Goal: Navigation & Orientation: Find specific page/section

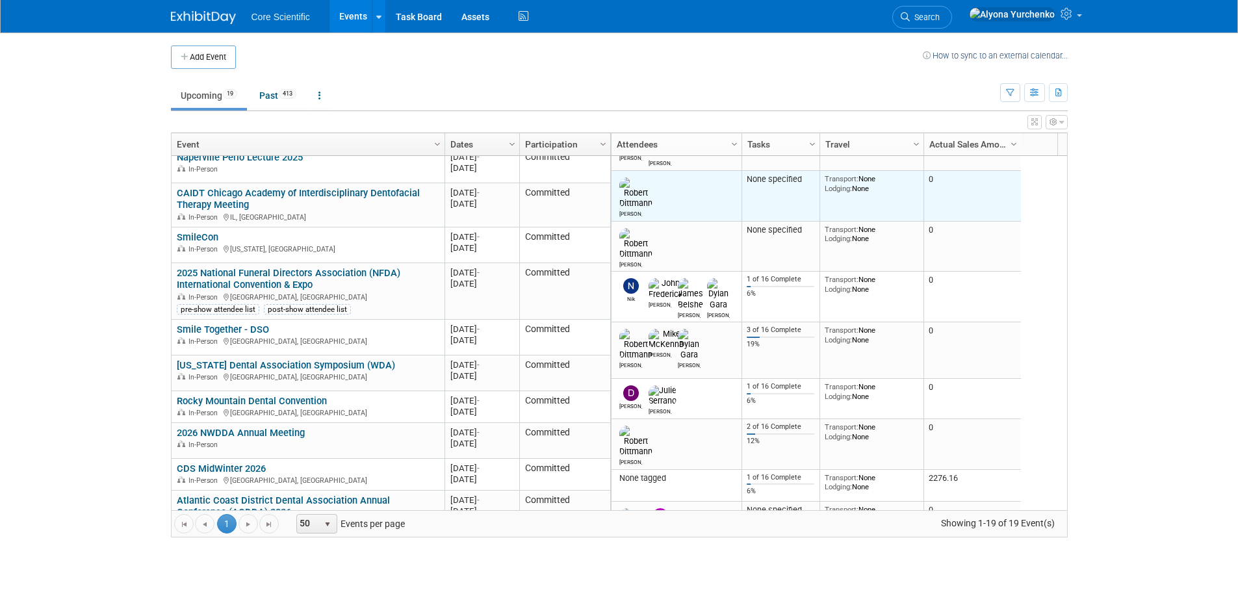
scroll to position [234, 0]
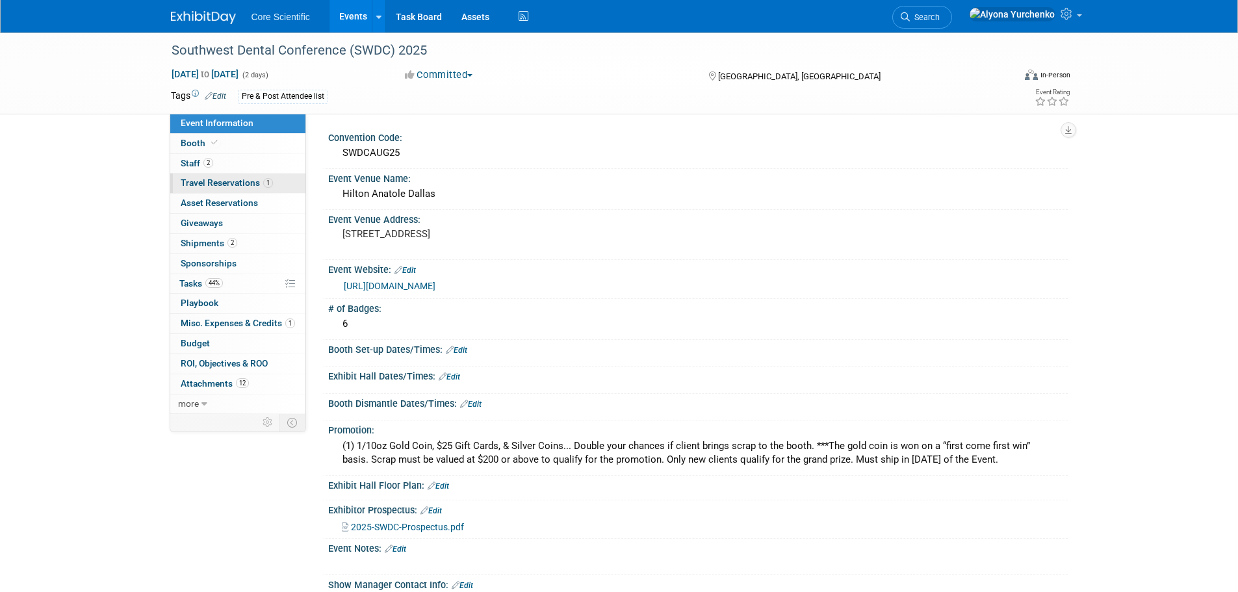
click at [240, 183] on span "Travel Reservations 1" at bounding box center [227, 182] width 92 height 10
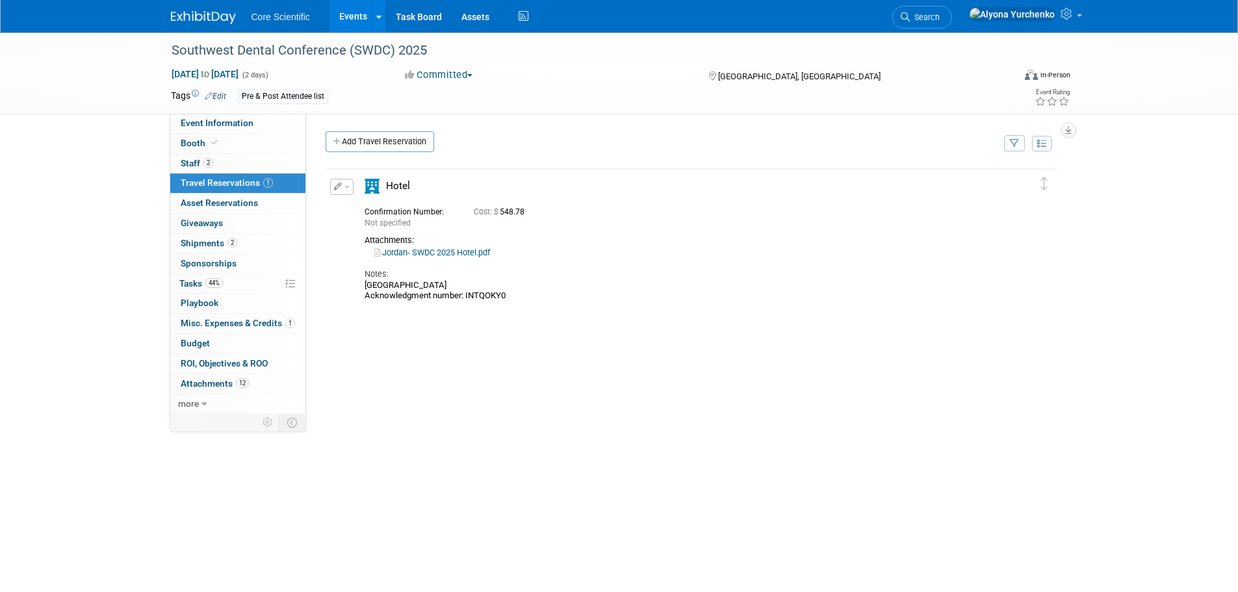
click at [432, 252] on link "Jordan- SWDC 2025 Hotel.pdf" at bounding box center [432, 253] width 116 height 10
click at [430, 252] on link "Jordan- SWDC 2025 Hotel.pdf" at bounding box center [432, 253] width 116 height 10
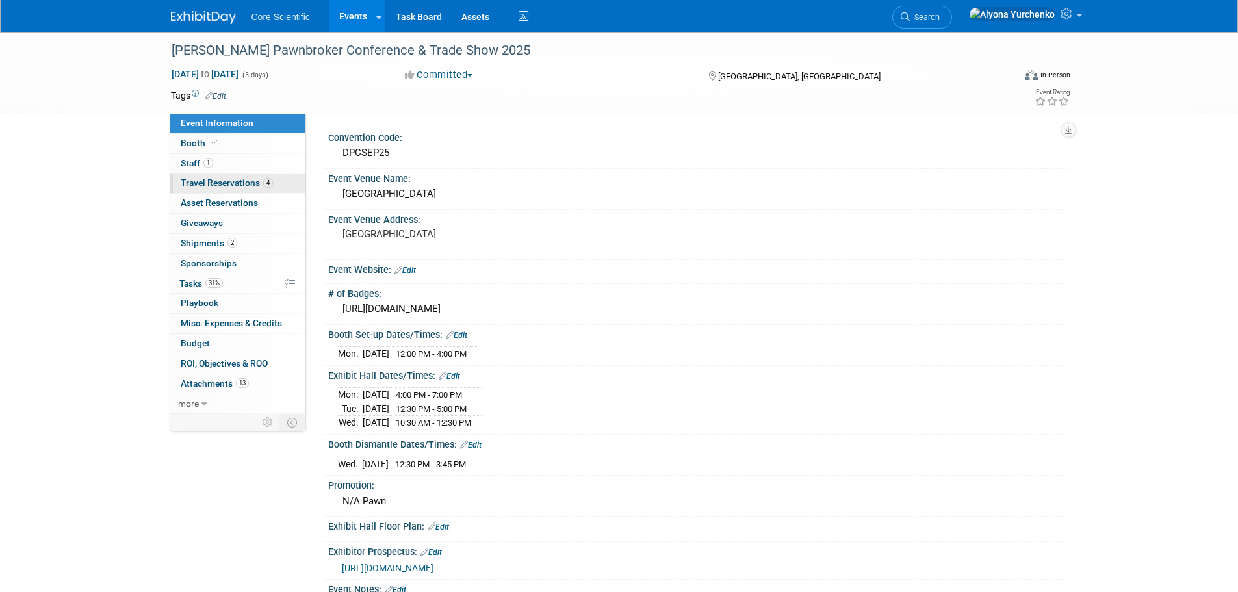
click at [232, 183] on span "Travel Reservations 4" at bounding box center [227, 182] width 92 height 10
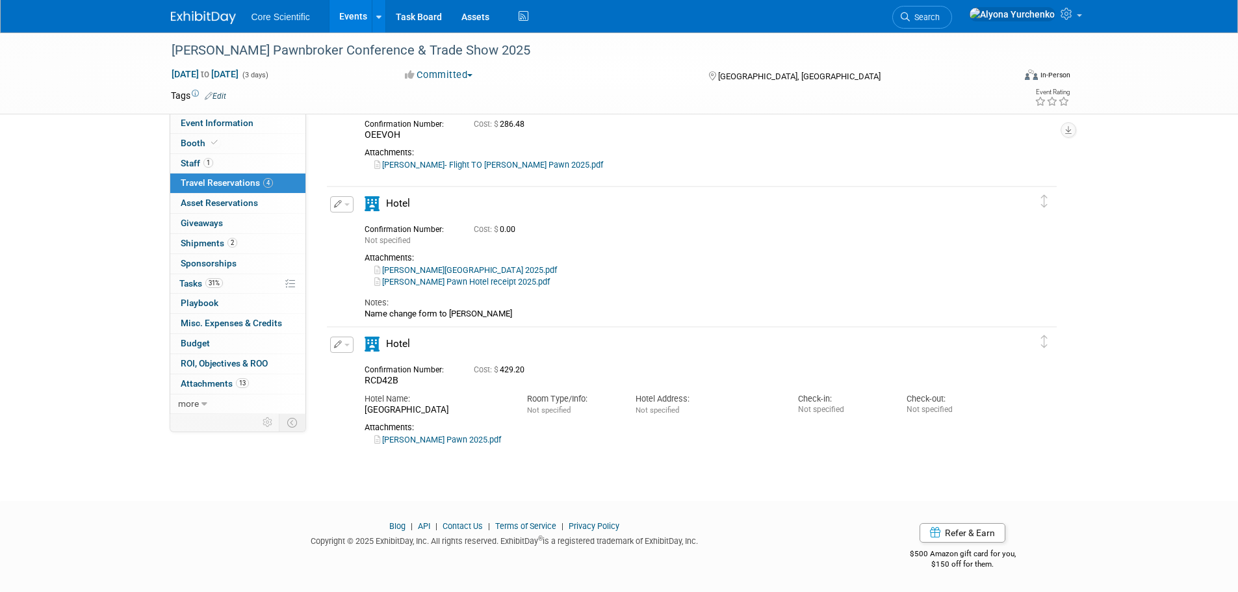
scroll to position [129, 0]
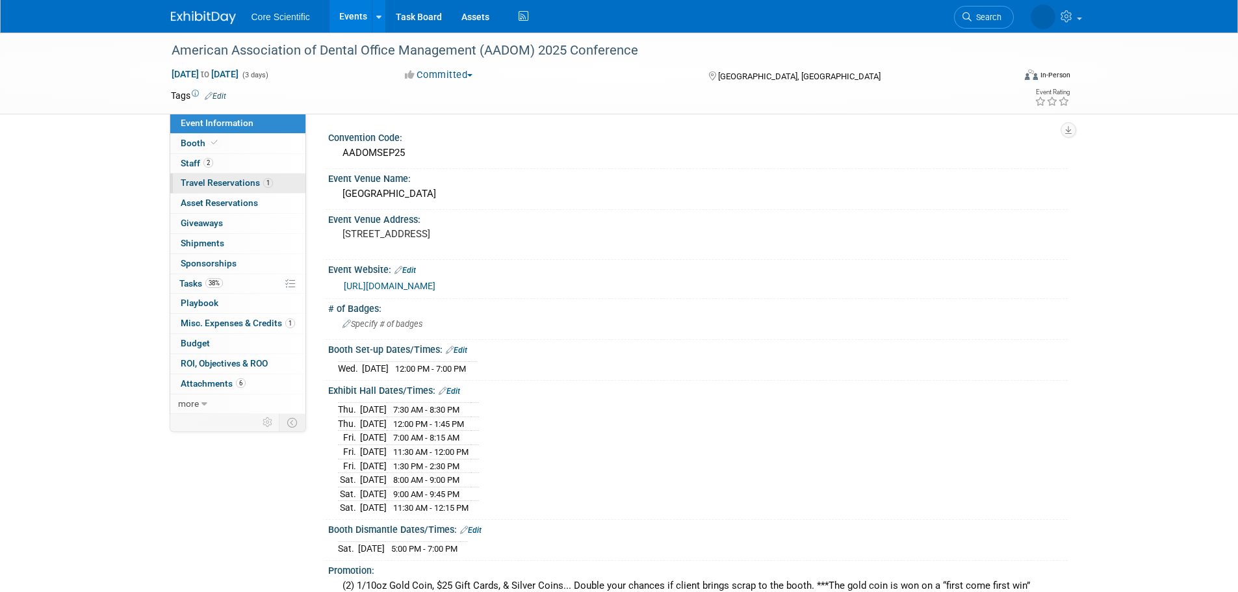
click at [235, 188] on link "1 Travel Reservations 1" at bounding box center [237, 183] width 135 height 19
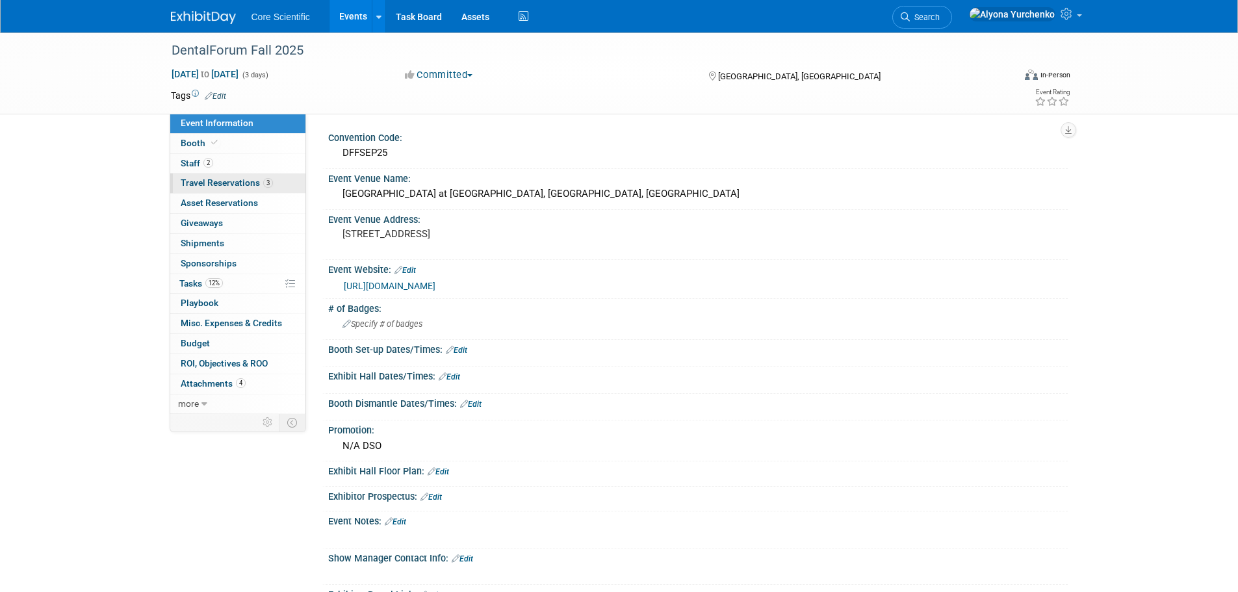
click at [251, 188] on link "3 Travel Reservations 3" at bounding box center [237, 183] width 135 height 19
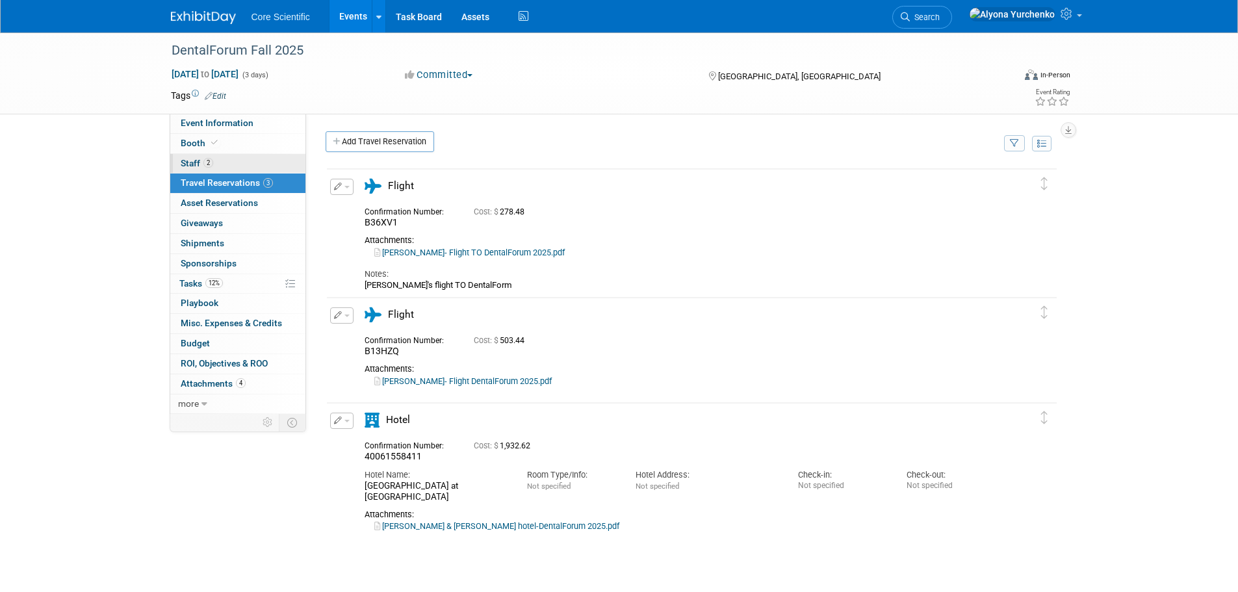
click at [231, 162] on link "2 Staff 2" at bounding box center [237, 163] width 135 height 19
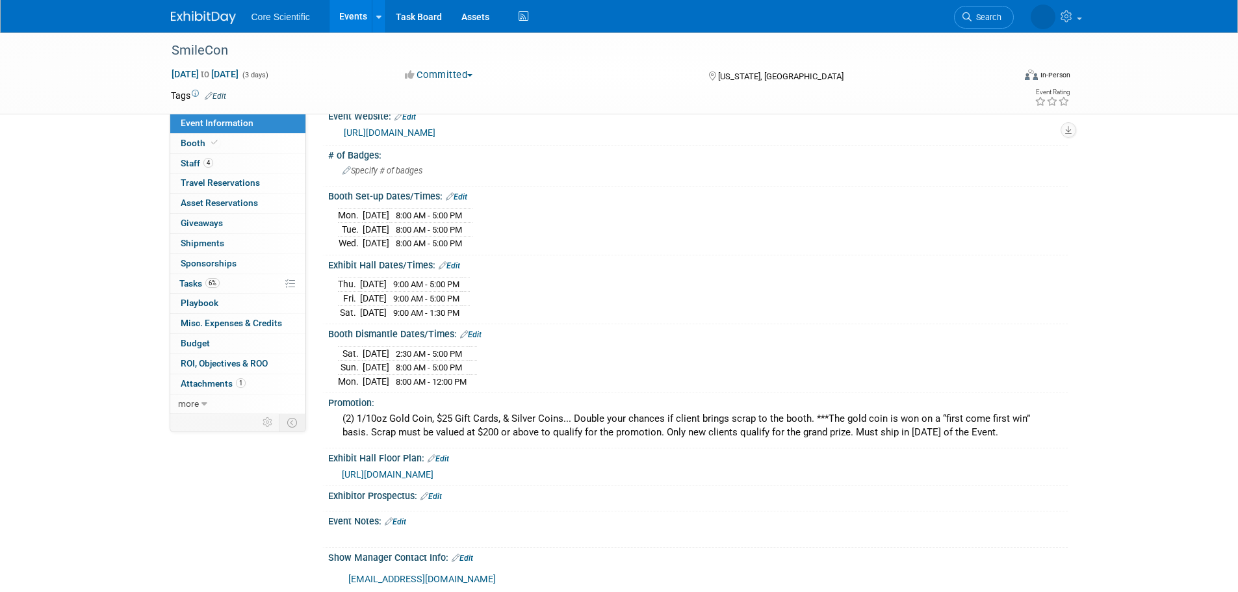
scroll to position [130, 0]
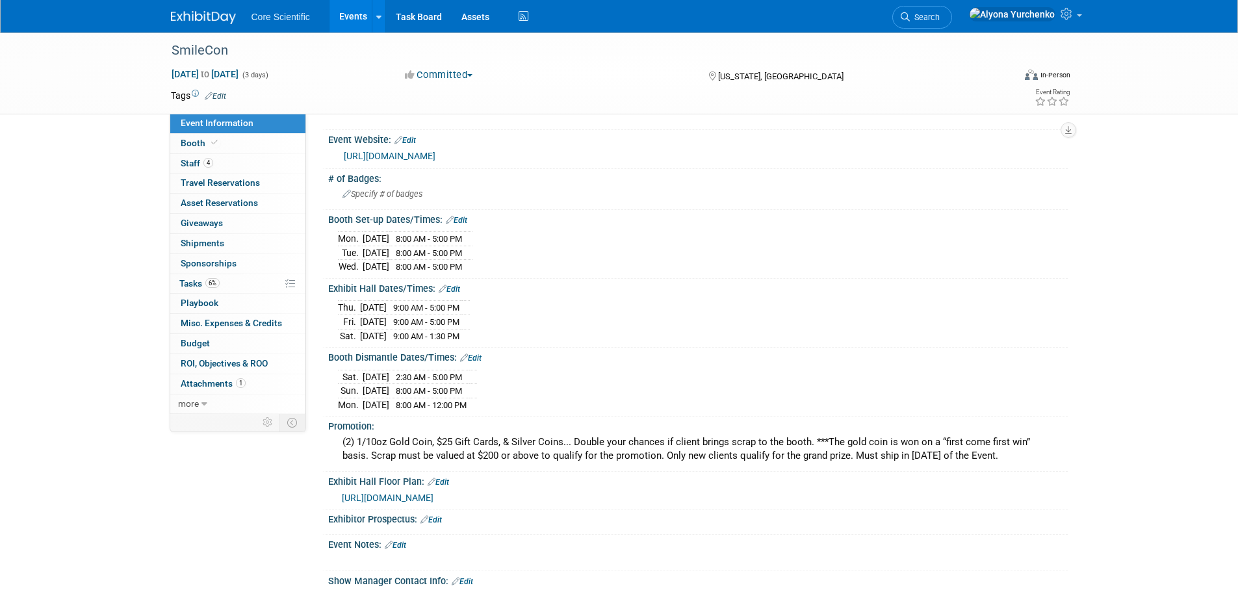
click at [435, 156] on link "[URL][DOMAIN_NAME]" at bounding box center [390, 156] width 92 height 10
click at [199, 161] on span "Staff 4" at bounding box center [197, 163] width 32 height 10
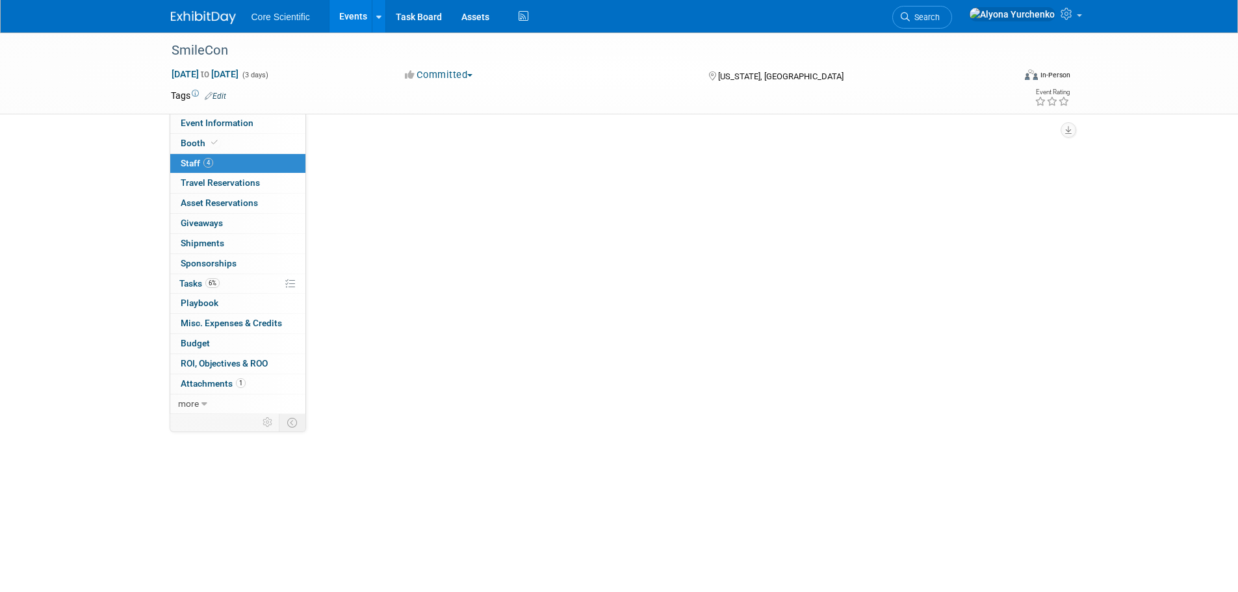
scroll to position [0, 0]
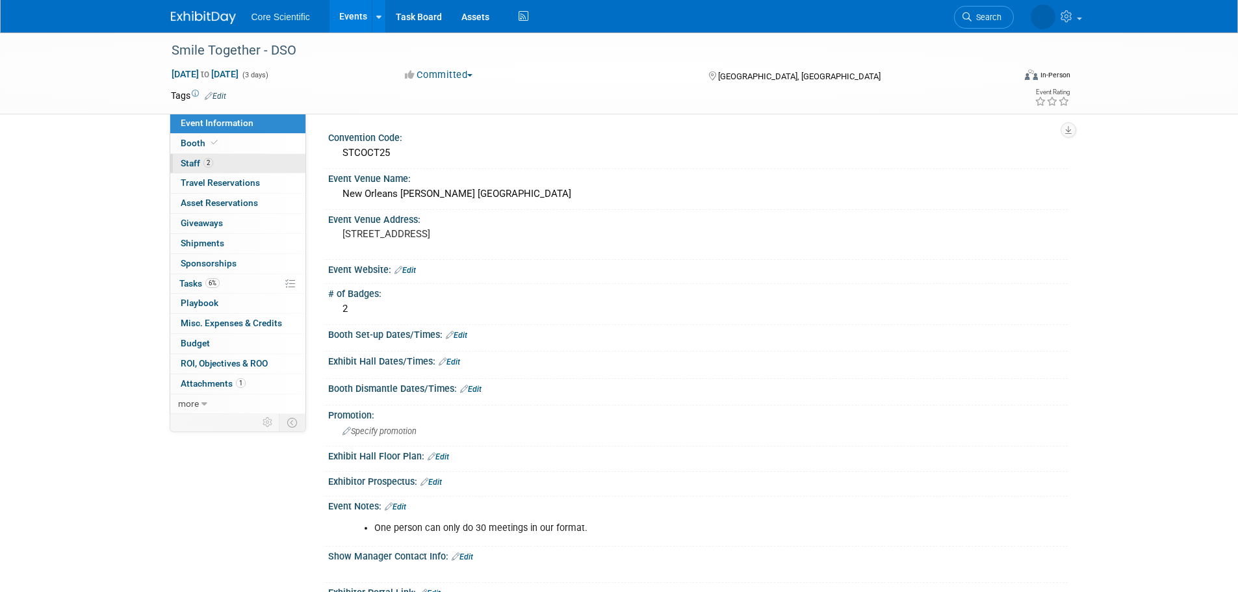
click at [267, 163] on link "2 Staff 2" at bounding box center [237, 163] width 135 height 19
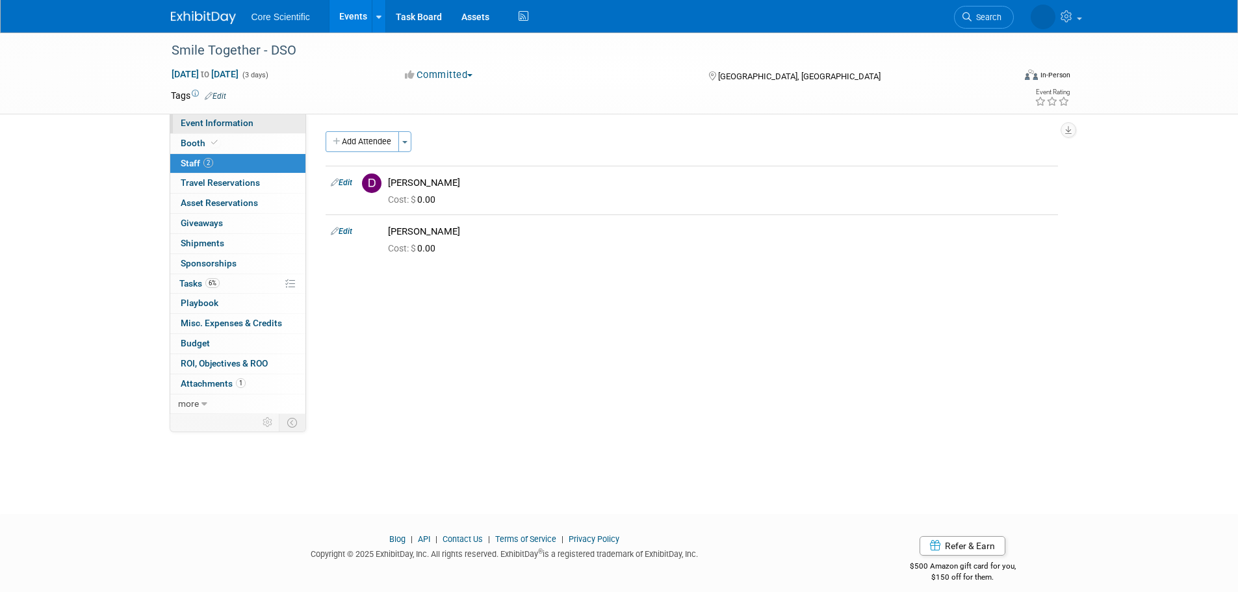
click at [259, 120] on link "Event Information" at bounding box center [237, 123] width 135 height 19
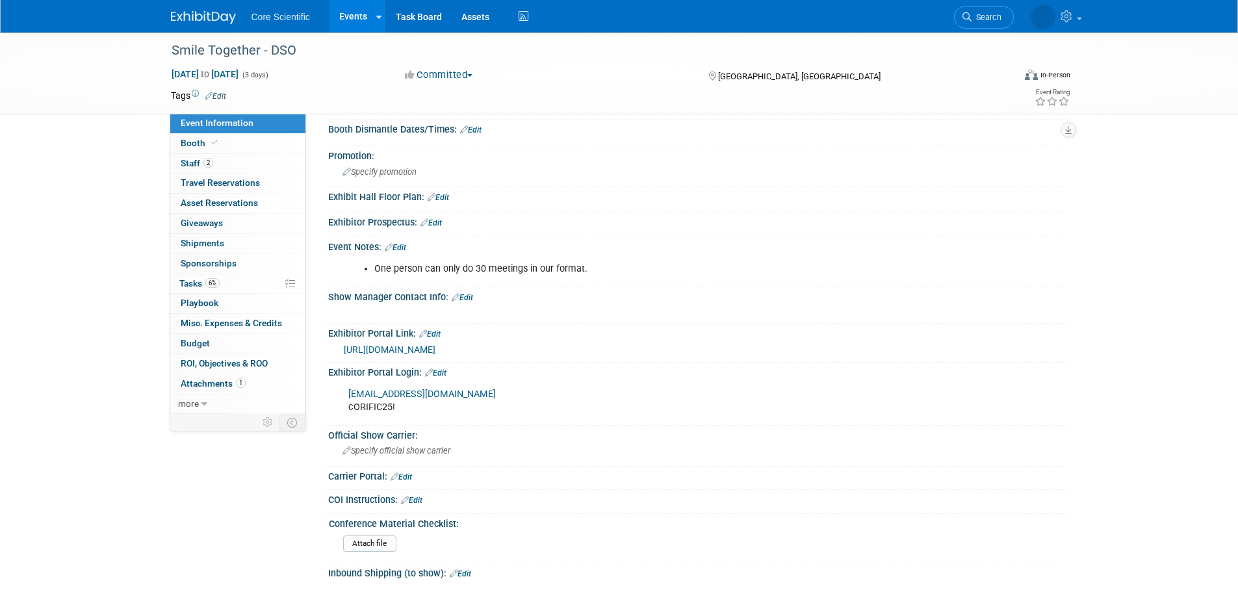
scroll to position [260, 0]
click at [435, 352] on link "[URL][DOMAIN_NAME]" at bounding box center [390, 349] width 92 height 10
